Goal: Task Accomplishment & Management: Manage account settings

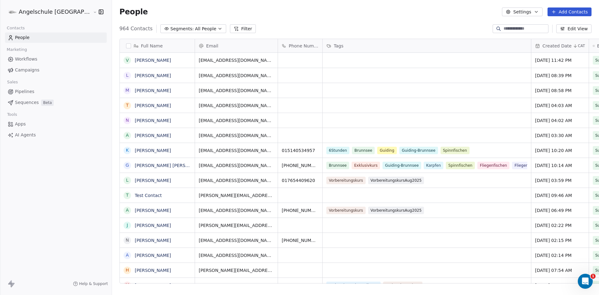
click at [572, 12] on button "Add Contacts" at bounding box center [569, 11] width 44 height 9
click at [566, 25] on span "Create new contact" at bounding box center [572, 25] width 43 height 7
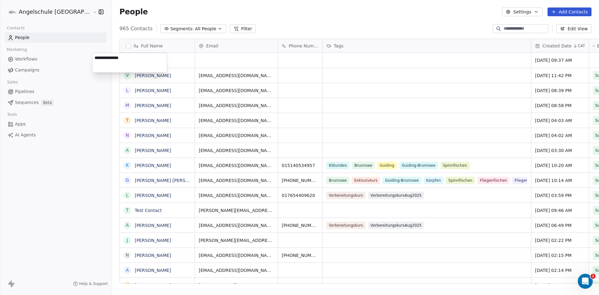
type textarea "**********"
click at [269, 58] on html "Angelschule [GEOGRAPHIC_DATA] Contacts People Marketing Workflows Campaigns Sal…" at bounding box center [299, 147] width 599 height 295
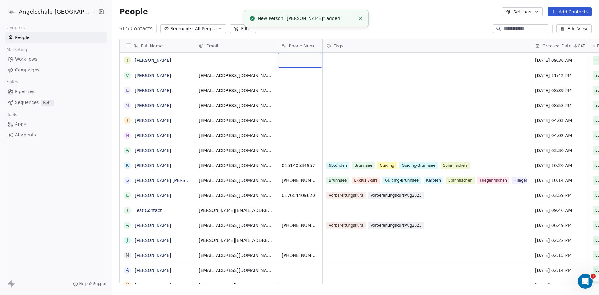
click at [278, 60] on div "grid" at bounding box center [300, 60] width 44 height 15
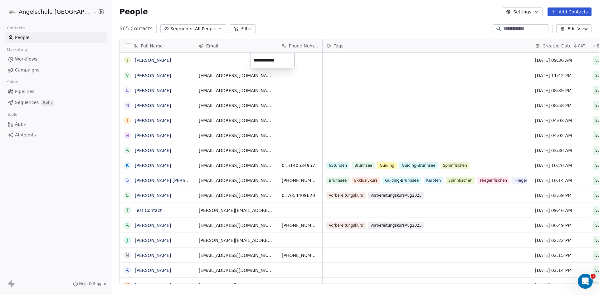
type input "**********"
click at [323, 63] on html "Angelschule Bayern Contacts People Marketing Workflows Campaigns Sales Pipeline…" at bounding box center [299, 147] width 599 height 295
click at [323, 60] on div "grid" at bounding box center [427, 60] width 208 height 15
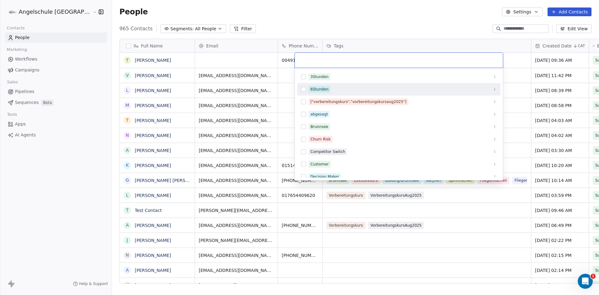
click at [302, 89] on button "Suggestions" at bounding box center [303, 89] width 5 height 5
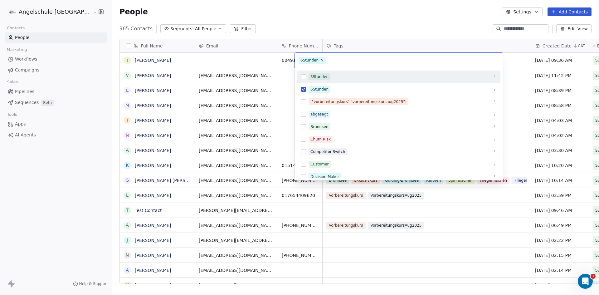
click at [303, 78] on button "Suggestions" at bounding box center [303, 76] width 5 height 5
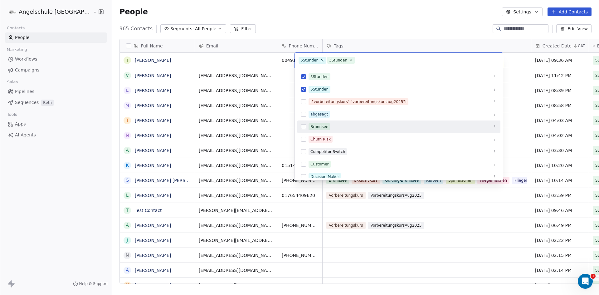
click at [303, 126] on button "Suggestions" at bounding box center [303, 126] width 5 height 5
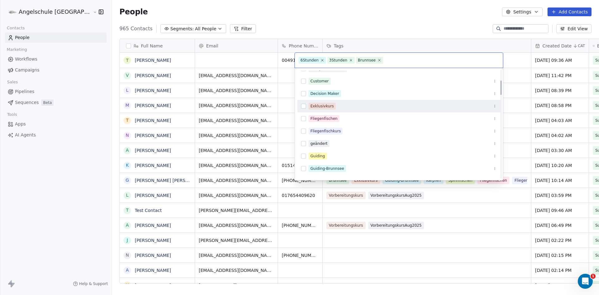
scroll to position [94, 0]
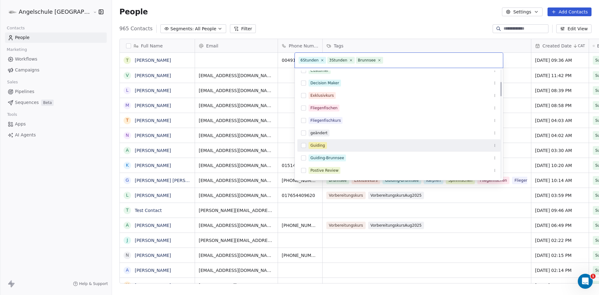
click at [303, 146] on button "Suggestions" at bounding box center [303, 145] width 5 height 5
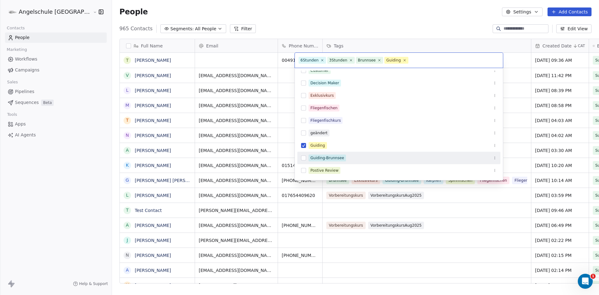
click at [303, 158] on button "Suggestions" at bounding box center [303, 157] width 5 height 5
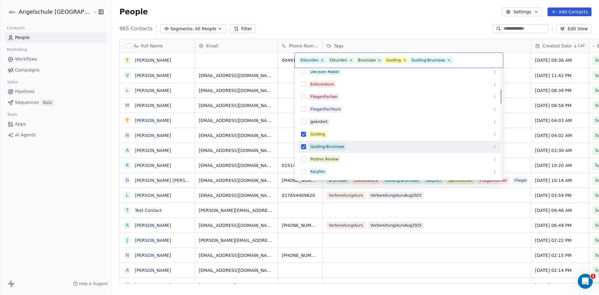
scroll to position [156, 0]
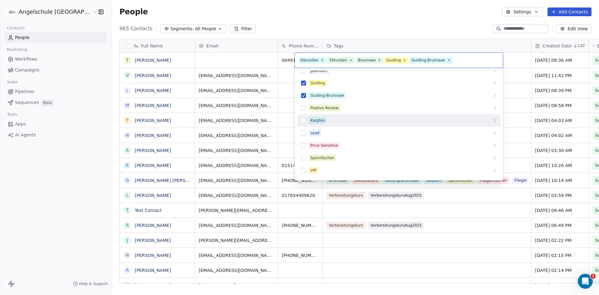
click at [303, 121] on button "Suggestions" at bounding box center [303, 120] width 5 height 5
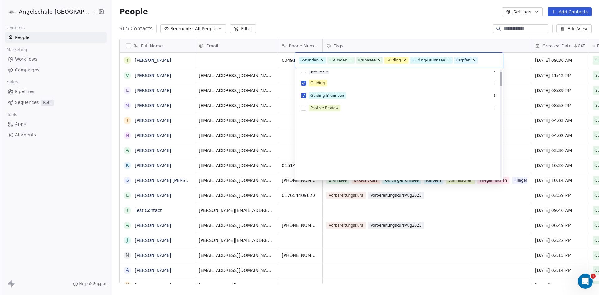
scroll to position [0, 0]
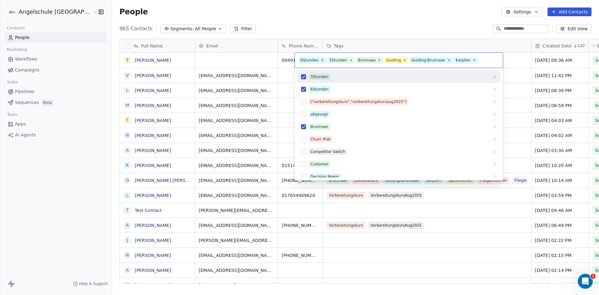
click at [382, 26] on html "Angelschule Bayern Contacts People Marketing Workflows Campaigns Sales Pipeline…" at bounding box center [299, 147] width 599 height 295
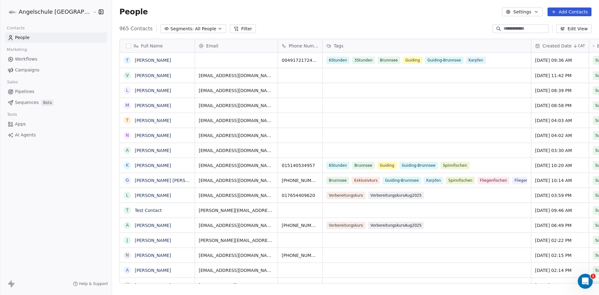
click at [566, 10] on button "Add Contacts" at bounding box center [569, 11] width 44 height 9
click at [560, 26] on span "Create new contact" at bounding box center [572, 25] width 43 height 7
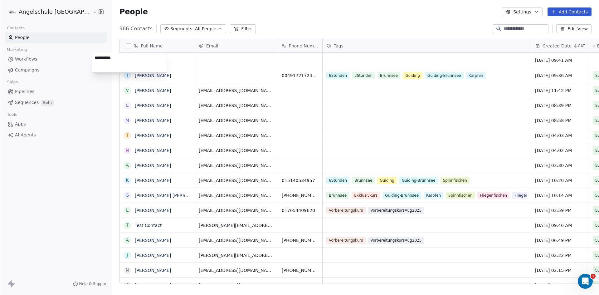
type textarea "**********"
click at [189, 59] on html "Angelschule Bayern Contacts People Marketing Workflows Campaigns Sales Pipeline…" at bounding box center [299, 147] width 599 height 295
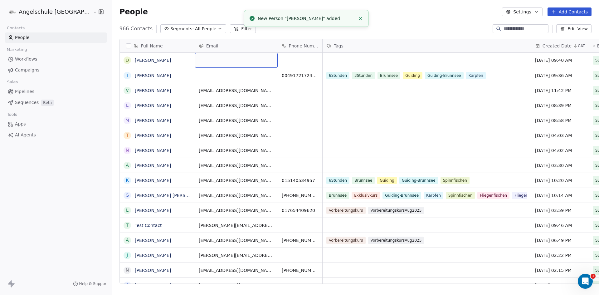
click at [195, 58] on div "grid" at bounding box center [236, 60] width 83 height 15
click at [195, 60] on div "grid" at bounding box center [236, 60] width 83 height 15
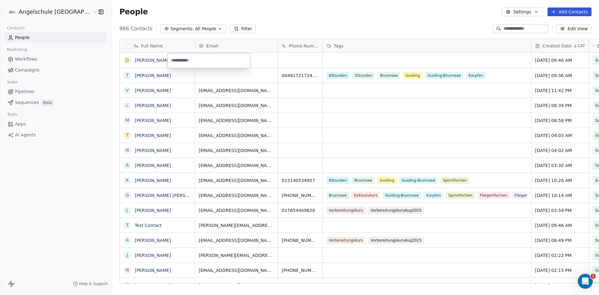
type input "**********"
click at [275, 62] on html "Angelschule [GEOGRAPHIC_DATA] Contacts People Marketing Workflows Campaigns Sal…" at bounding box center [299, 147] width 599 height 295
click at [278, 62] on div "grid" at bounding box center [300, 60] width 44 height 15
type input "**********"
click at [315, 59] on html "Angelschule [GEOGRAPHIC_DATA] Contacts People Marketing Workflows Campaigns Sal…" at bounding box center [299, 147] width 599 height 295
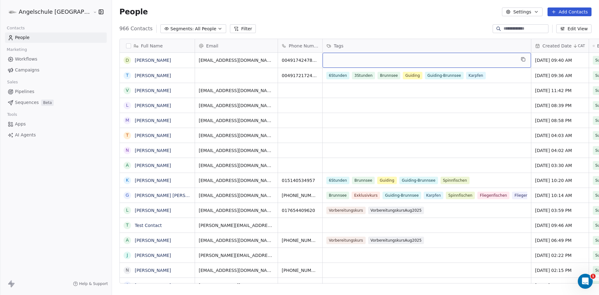
click at [323, 59] on div "grid" at bounding box center [427, 60] width 208 height 15
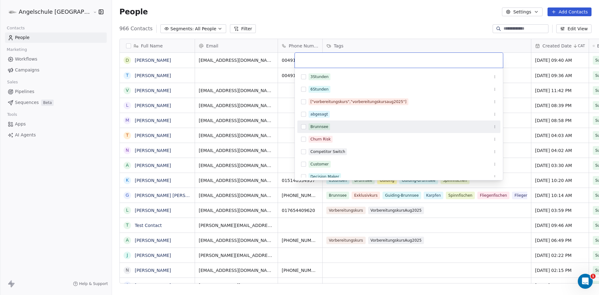
click at [303, 125] on button "Suggestions" at bounding box center [303, 126] width 5 height 5
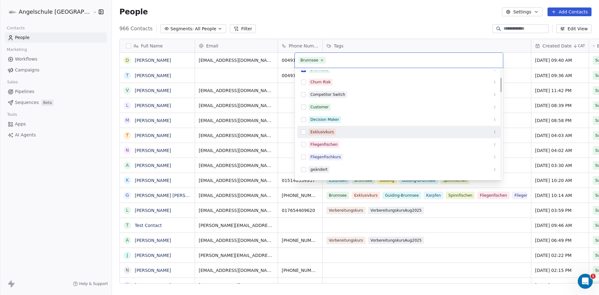
scroll to position [62, 0]
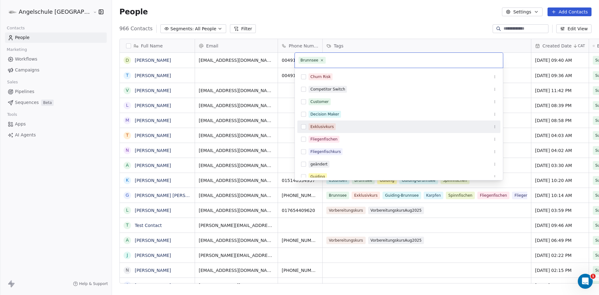
click at [305, 126] on button "Suggestions" at bounding box center [303, 126] width 5 height 5
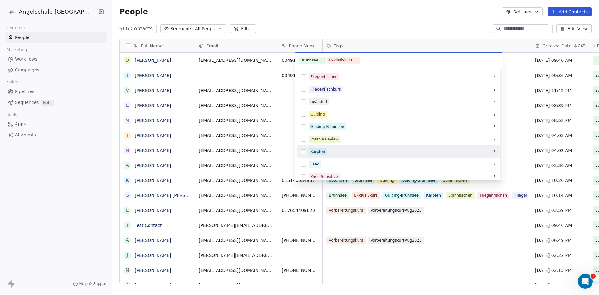
scroll to position [156, 0]
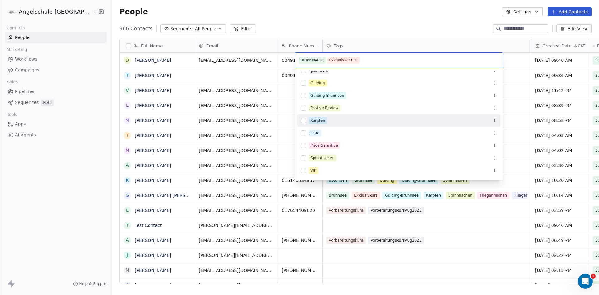
click at [304, 121] on button "Suggestions" at bounding box center [303, 120] width 5 height 5
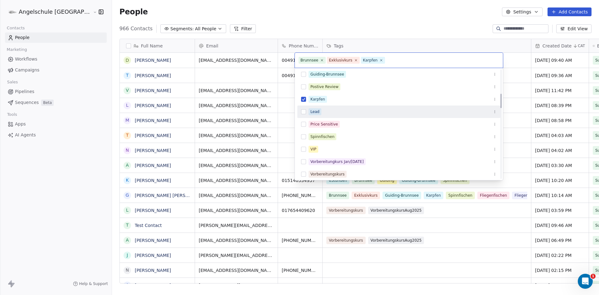
scroll to position [187, 0]
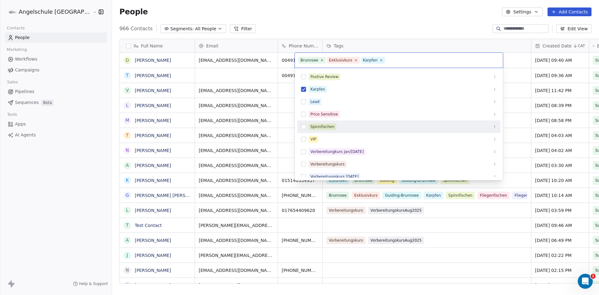
click at [305, 127] on button "Suggestions" at bounding box center [303, 126] width 5 height 5
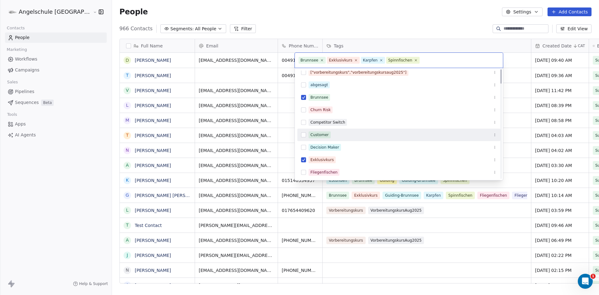
scroll to position [31, 0]
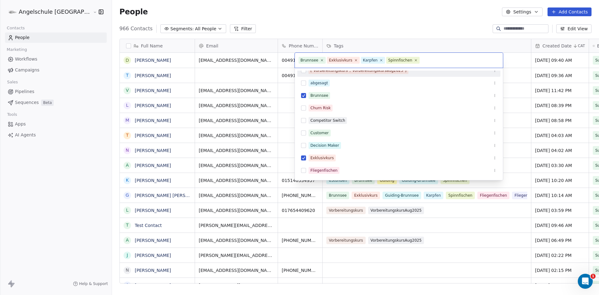
click at [390, 28] on html "Angelschule [GEOGRAPHIC_DATA] Contacts People Marketing Workflows Campaigns Sal…" at bounding box center [299, 147] width 599 height 295
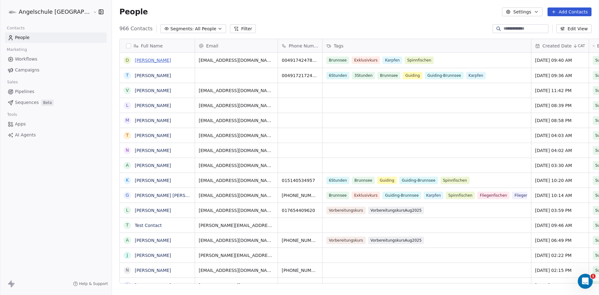
click at [135, 60] on link "[PERSON_NAME]" at bounding box center [153, 60] width 36 height 5
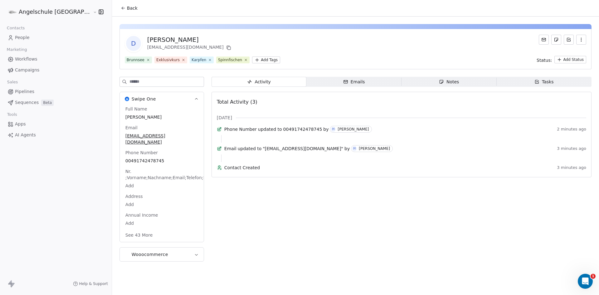
click at [439, 82] on div "Notes" at bounding box center [449, 82] width 20 height 7
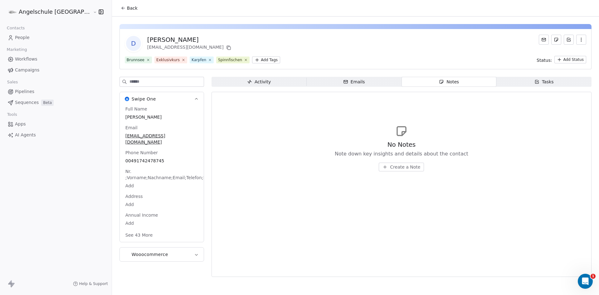
click at [390, 168] on span "Create a Note" at bounding box center [405, 167] width 30 height 6
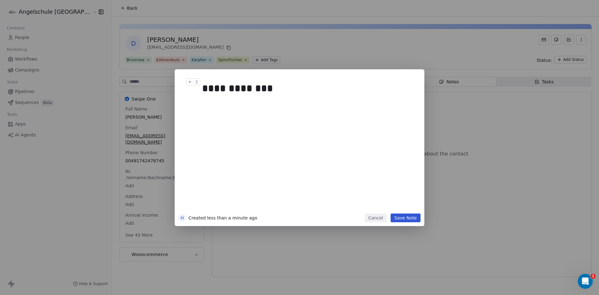
click at [231, 93] on div "**********" at bounding box center [306, 88] width 209 height 15
click at [262, 90] on div "**********" at bounding box center [306, 88] width 209 height 15
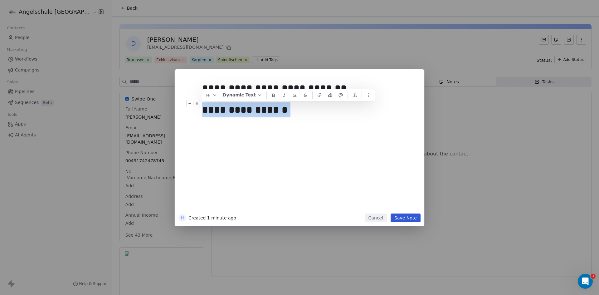
drag, startPoint x: 263, startPoint y: 110, endPoint x: 206, endPoint y: 113, distance: 57.1
click at [206, 113] on div "**********" at bounding box center [306, 109] width 209 height 15
click at [213, 99] on button "button" at bounding box center [211, 94] width 16 height 9
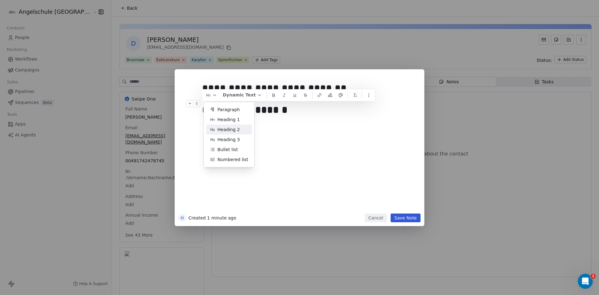
click at [227, 132] on span "Heading 2" at bounding box center [228, 129] width 22 height 7
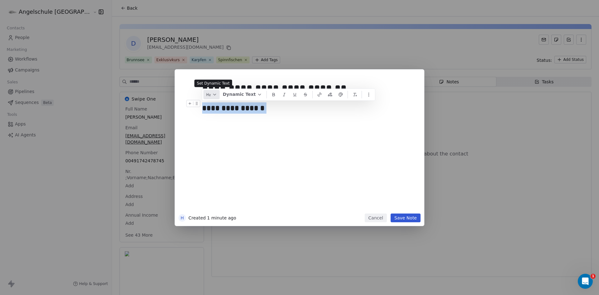
click at [212, 95] on button "button" at bounding box center [211, 94] width 16 height 9
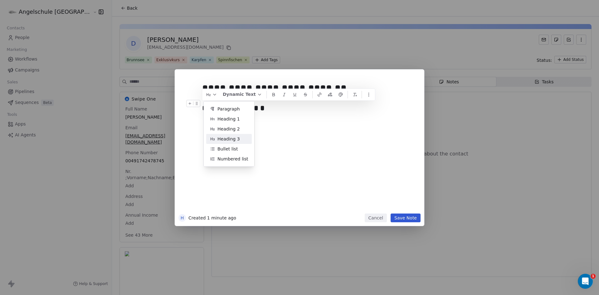
click at [229, 141] on span "Heading 3" at bounding box center [228, 139] width 22 height 7
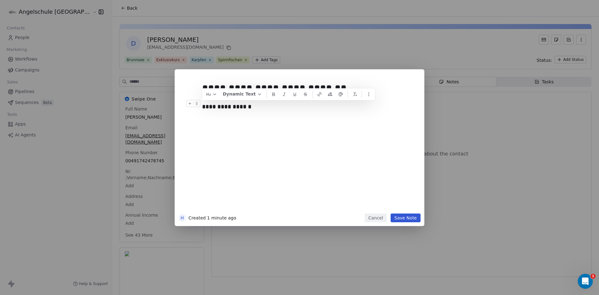
click at [255, 133] on div "**********" at bounding box center [308, 144] width 213 height 133
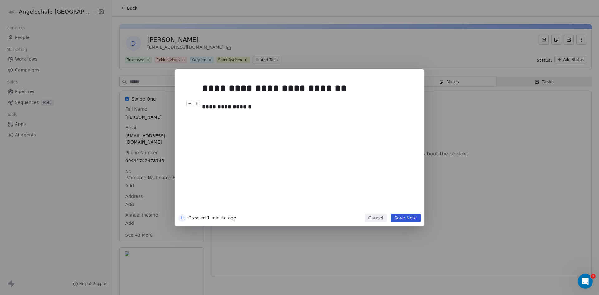
click at [259, 109] on div "**********" at bounding box center [306, 106] width 209 height 9
click at [220, 119] on div "**********" at bounding box center [306, 118] width 209 height 7
click at [350, 119] on div "**********" at bounding box center [306, 118] width 209 height 7
click at [404, 218] on button "Save Note" at bounding box center [406, 217] width 30 height 9
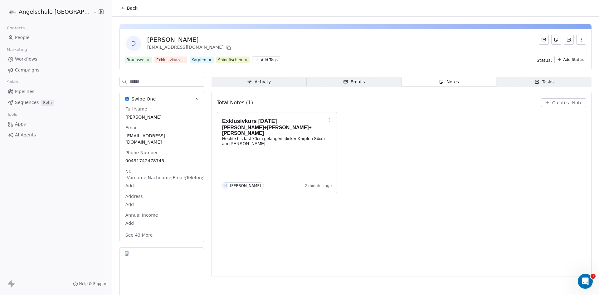
click at [24, 38] on span "People" at bounding box center [22, 37] width 15 height 7
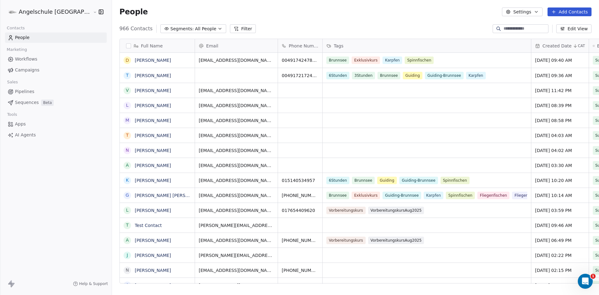
scroll to position [255, 510]
click at [136, 77] on link "[PERSON_NAME]" at bounding box center [153, 75] width 36 height 5
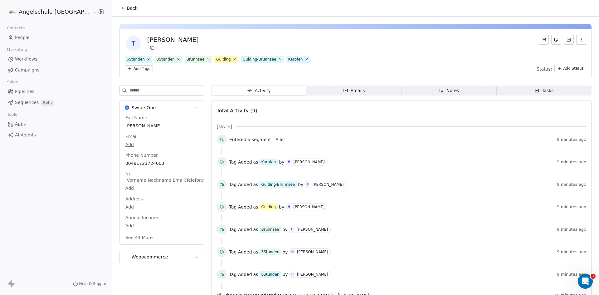
click at [452, 91] on span "Notes Notes" at bounding box center [448, 90] width 95 height 10
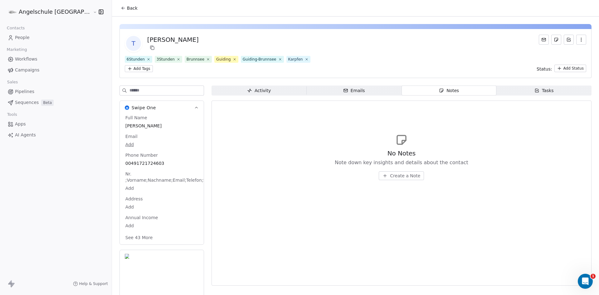
click at [400, 175] on span "Create a Note" at bounding box center [405, 175] width 30 height 6
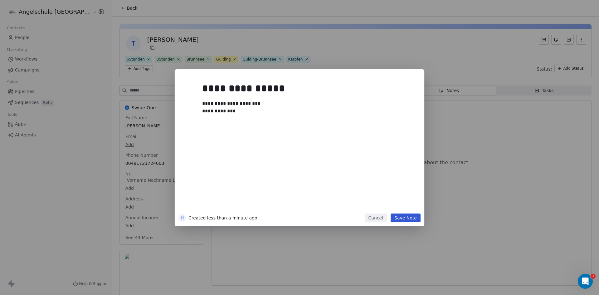
click at [403, 217] on button "Save Note" at bounding box center [406, 217] width 30 height 9
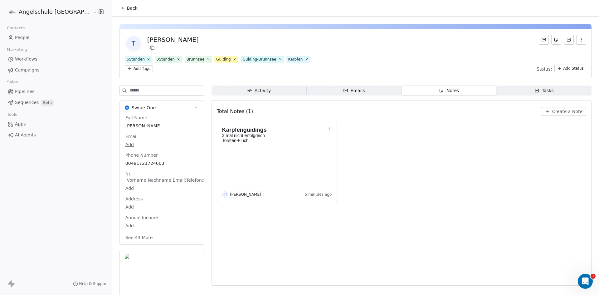
click at [122, 7] on icon at bounding box center [122, 7] width 1 height 1
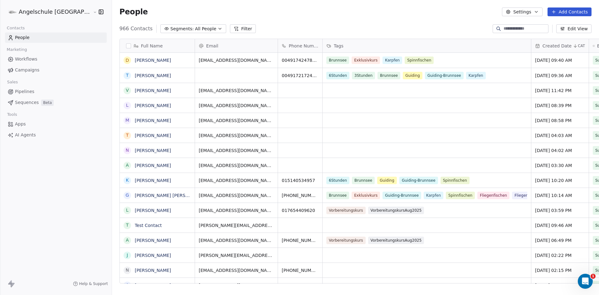
scroll to position [255, 510]
click at [577, 11] on button "Add Contacts" at bounding box center [569, 11] width 44 height 9
click at [565, 25] on span "Create new contact" at bounding box center [572, 25] width 43 height 7
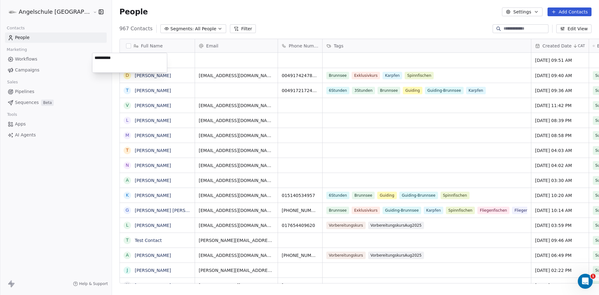
type textarea "**********"
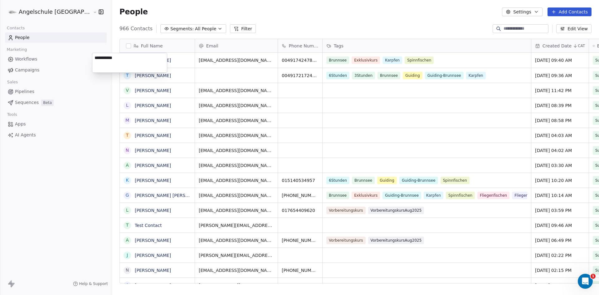
click at [522, 31] on html "Angelschule [GEOGRAPHIC_DATA] Contacts People Marketing Workflows Campaigns Sal…" at bounding box center [299, 147] width 599 height 295
click at [522, 28] on input at bounding box center [525, 29] width 44 height 6
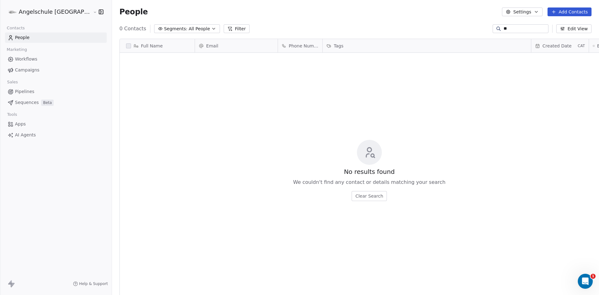
type input "*"
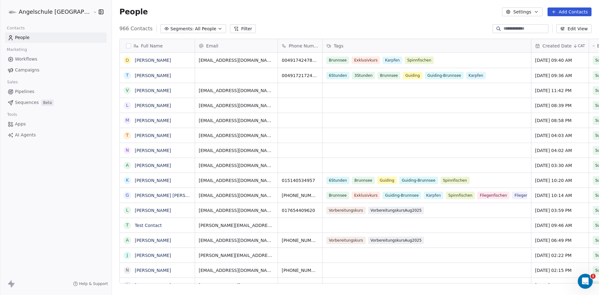
click at [515, 29] on input at bounding box center [525, 29] width 44 height 6
click at [575, 13] on button "Add Contacts" at bounding box center [569, 11] width 44 height 9
click at [500, 29] on html "Angelschule [GEOGRAPHIC_DATA] Contacts People Marketing Workflows Campaigns Sal…" at bounding box center [299, 147] width 599 height 295
click at [505, 28] on input at bounding box center [525, 29] width 44 height 6
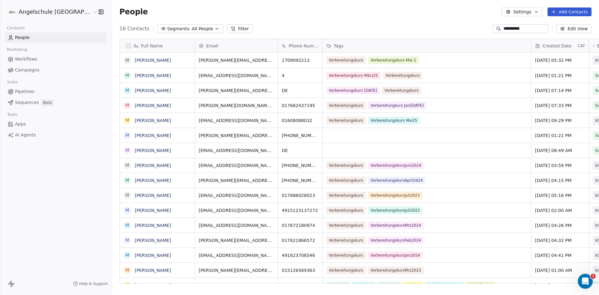
type input "**********"
click at [214, 28] on icon "button" at bounding box center [216, 28] width 5 height 5
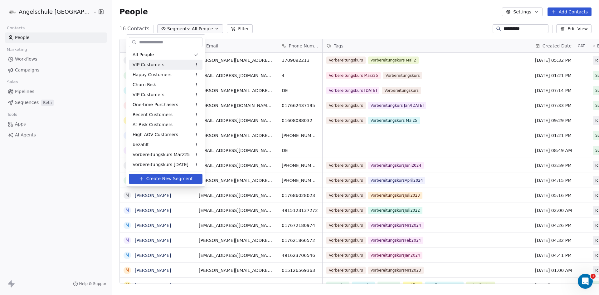
click at [537, 30] on html "**********" at bounding box center [299, 147] width 599 height 295
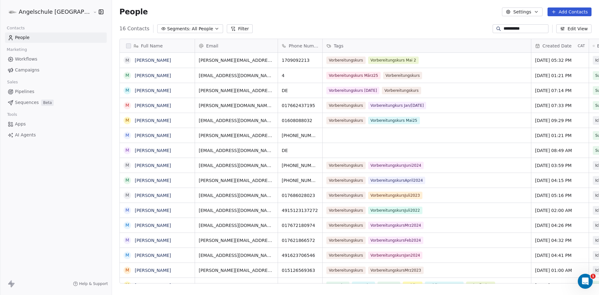
drag, startPoint x: 530, startPoint y: 28, endPoint x: 475, endPoint y: 29, distance: 54.6
click at [475, 29] on div "**********" at bounding box center [355, 29] width 487 height 10
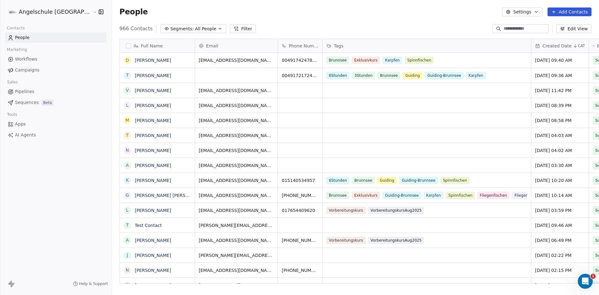
click at [576, 28] on button "Edit View" at bounding box center [573, 28] width 35 height 9
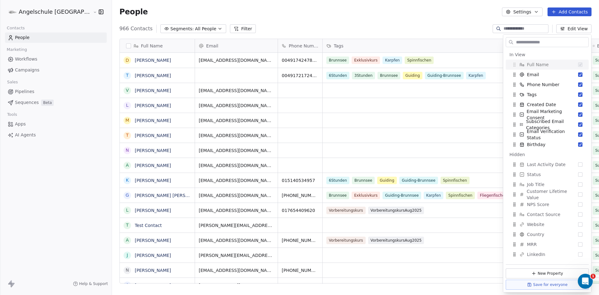
click at [460, 29] on div "966 Contacts Segments: All People Filter Edit View" at bounding box center [355, 29] width 487 height 10
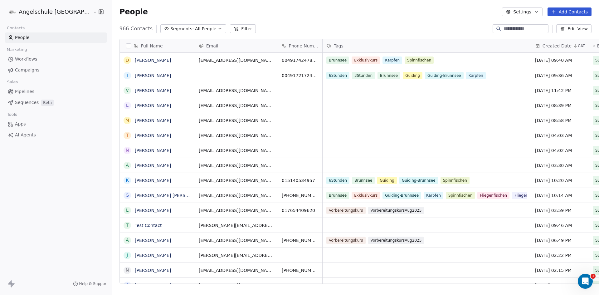
click at [230, 27] on button "Filter" at bounding box center [243, 28] width 26 height 9
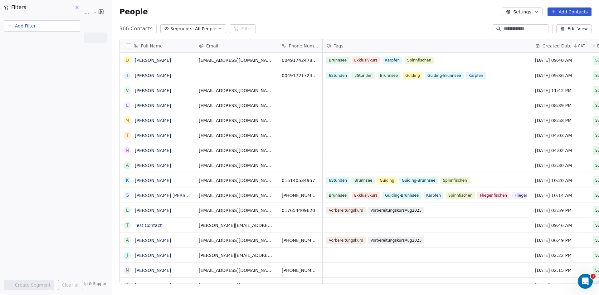
click at [77, 9] on icon at bounding box center [77, 7] width 5 height 5
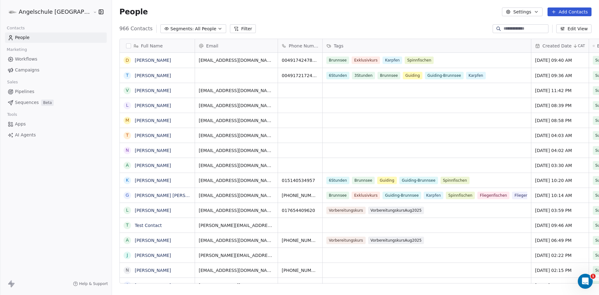
click at [575, 12] on button "Add Contacts" at bounding box center [569, 11] width 44 height 9
click at [559, 27] on span "Create new contact" at bounding box center [572, 25] width 43 height 7
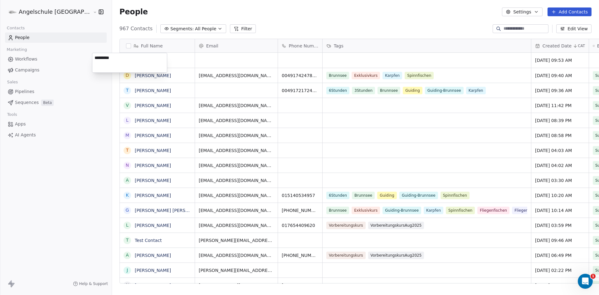
type textarea "**********"
click at [197, 60] on html "Angelschule [GEOGRAPHIC_DATA] Contacts People Marketing Workflows Campaigns Sal…" at bounding box center [299, 147] width 599 height 295
click at [196, 61] on div "grid" at bounding box center [236, 60] width 83 height 15
type input "**********"
click at [275, 60] on html "Angelschule [GEOGRAPHIC_DATA] Contacts People Marketing Workflows Campaigns Sal…" at bounding box center [299, 147] width 599 height 295
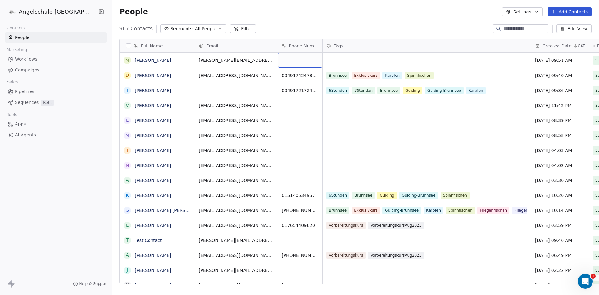
click at [278, 60] on div "grid" at bounding box center [300, 60] width 44 height 15
click at [259, 60] on input at bounding box center [272, 60] width 42 height 12
paste input "**********"
type input "**********"
click at [330, 60] on html "Angelschule [GEOGRAPHIC_DATA] Contacts People Marketing Workflows Campaigns Sal…" at bounding box center [299, 147] width 599 height 295
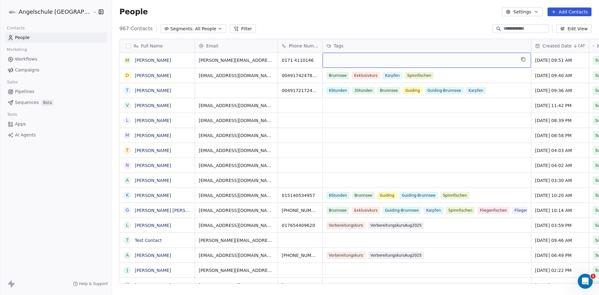
click at [330, 60] on div "grid" at bounding box center [427, 60] width 208 height 15
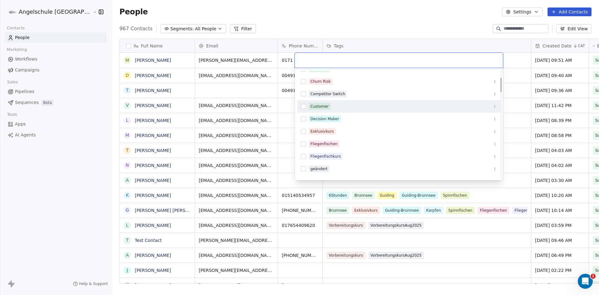
scroll to position [62, 0]
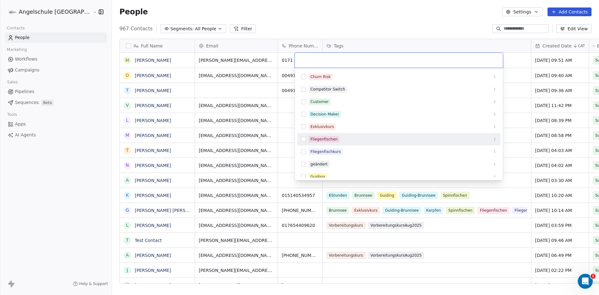
click at [304, 138] on button "Suggestions" at bounding box center [303, 139] width 5 height 5
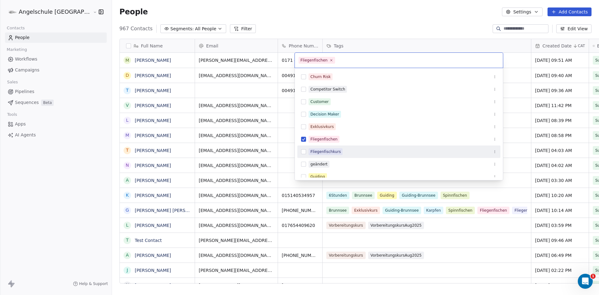
click at [303, 152] on button "Suggestions" at bounding box center [303, 151] width 5 height 5
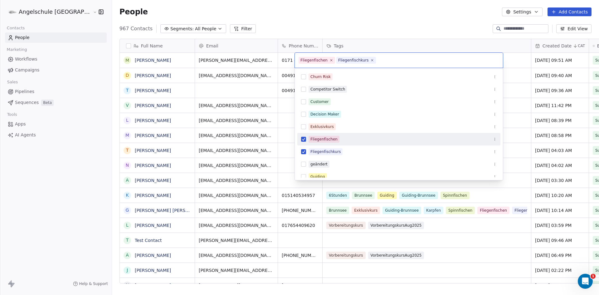
scroll to position [94, 0]
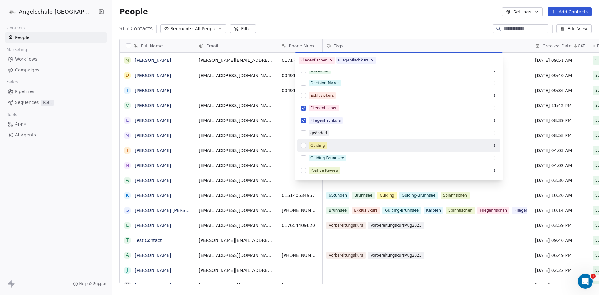
click at [303, 145] on button "Suggestions" at bounding box center [303, 145] width 5 height 5
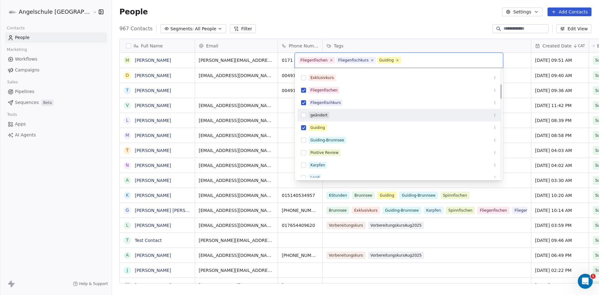
scroll to position [0, 0]
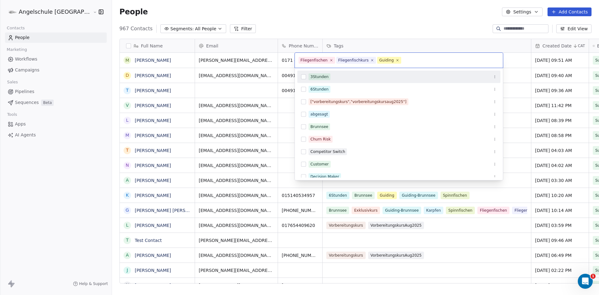
click at [259, 47] on html "Angelschule [GEOGRAPHIC_DATA] Contacts People Marketing Workflows Campaigns Sal…" at bounding box center [299, 147] width 599 height 295
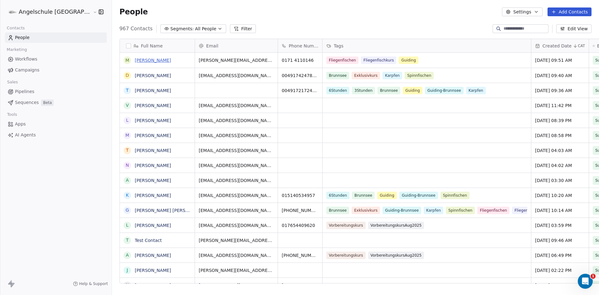
click at [135, 61] on link "[PERSON_NAME]" at bounding box center [153, 60] width 36 height 5
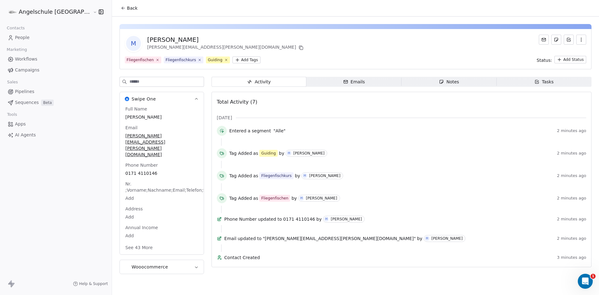
click at [122, 242] on button "See 43 More" at bounding box center [139, 247] width 35 height 11
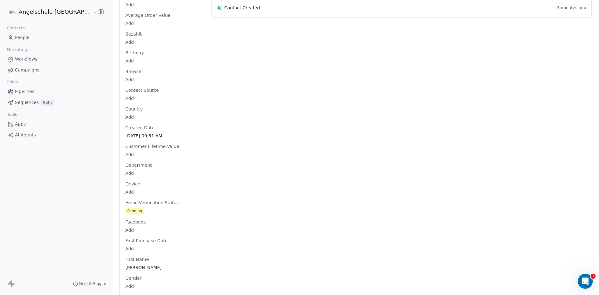
scroll to position [295, 0]
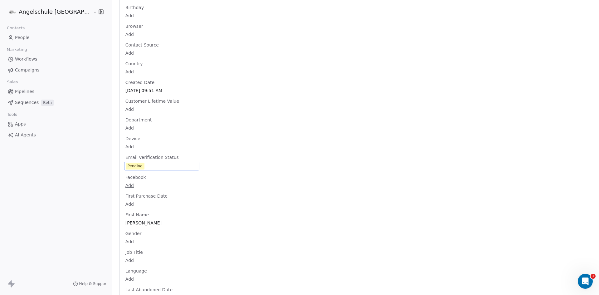
click at [124, 191] on div "Full Name [PERSON_NAME] Email [PERSON_NAME][EMAIL_ADDRESS][PERSON_NAME][DOMAIN_…" at bounding box center [161, 287] width 75 height 953
click at [127, 163] on span "Pending" at bounding box center [162, 166] width 72 height 7
click at [126, 163] on span "Pending" at bounding box center [162, 166] width 72 height 7
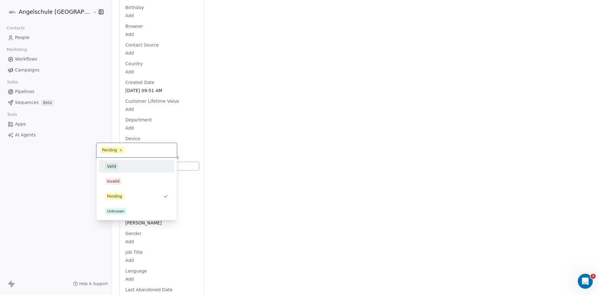
click at [113, 165] on div "Valid" at bounding box center [111, 166] width 9 height 6
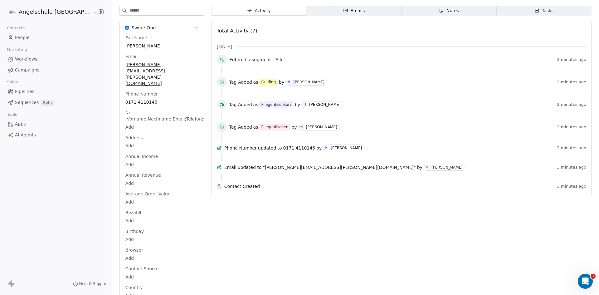
scroll to position [0, 0]
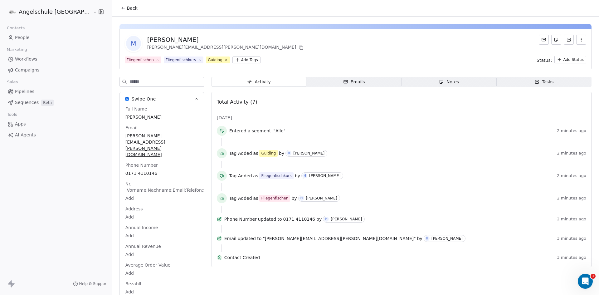
click at [439, 82] on div "Notes" at bounding box center [449, 82] width 20 height 7
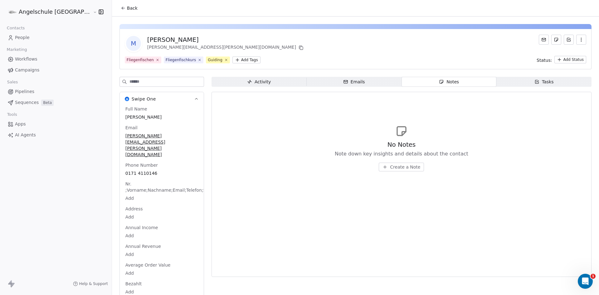
click at [390, 165] on span "Create a Note" at bounding box center [405, 167] width 30 height 6
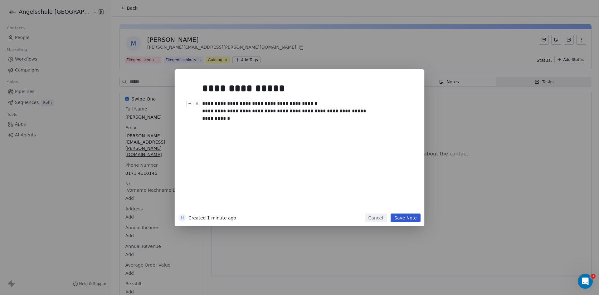
click at [258, 101] on div "**********" at bounding box center [306, 111] width 209 height 22
click at [217, 118] on div "**********" at bounding box center [306, 111] width 209 height 22
click at [233, 120] on div "**********" at bounding box center [306, 111] width 209 height 22
click at [401, 213] on button "Save Note" at bounding box center [406, 217] width 30 height 9
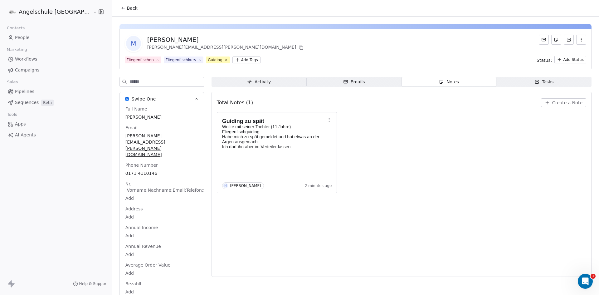
click at [121, 6] on icon at bounding box center [123, 8] width 5 height 5
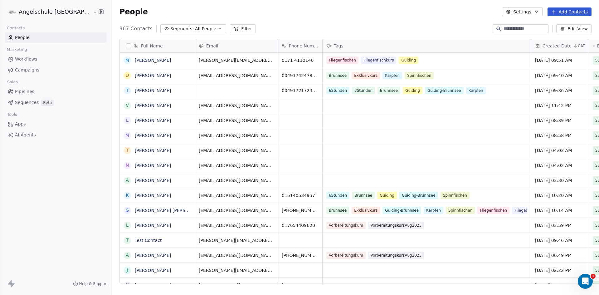
scroll to position [255, 510]
